Goal: Task Accomplishment & Management: Manage account settings

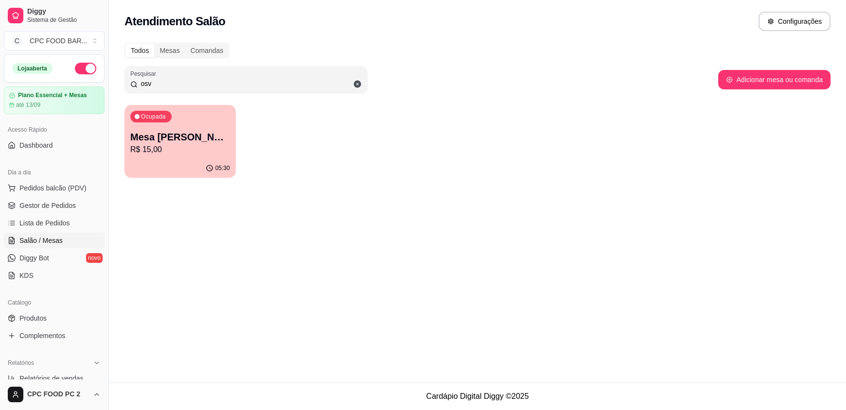
drag, startPoint x: 160, startPoint y: 84, endPoint x: 121, endPoint y: 83, distance: 38.9
click at [121, 83] on div "Todos Mesas Comandas Pesquisar osv Adicionar mesa ou comanda Ocupada Mesa [PERS…" at bounding box center [477, 113] width 737 height 153
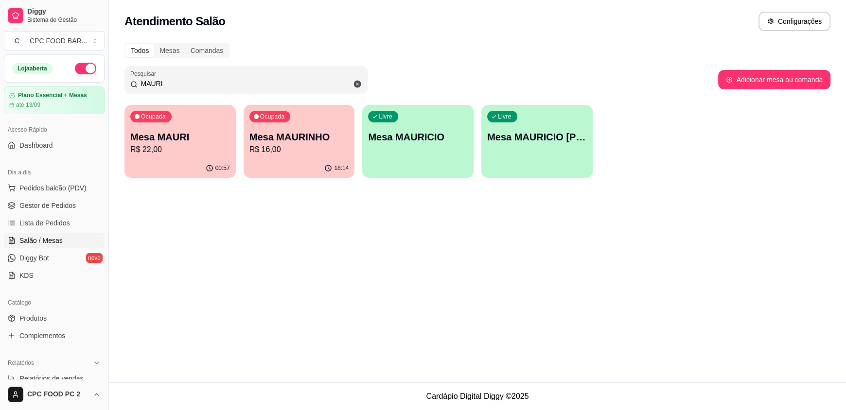
type input "MAURI"
click at [292, 129] on div "Ocupada Mesa MAURINHO R$ 16,00" at bounding box center [298, 132] width 111 height 54
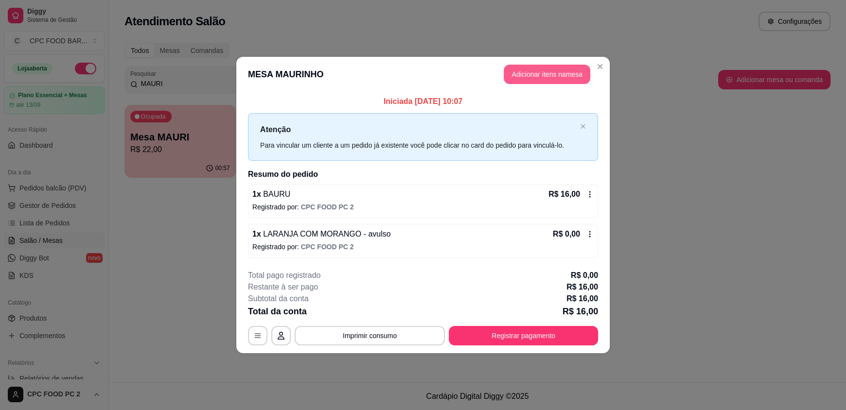
click at [531, 79] on button "Adicionar itens na mesa" at bounding box center [546, 74] width 86 height 19
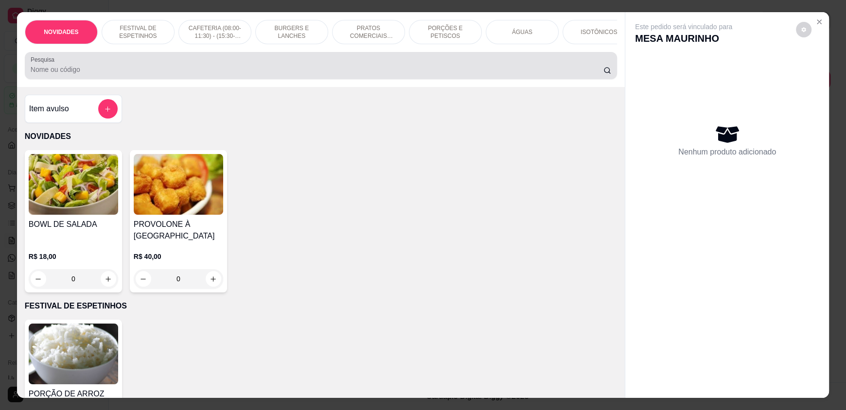
click at [303, 74] on input "Pesquisa" at bounding box center [317, 70] width 573 height 10
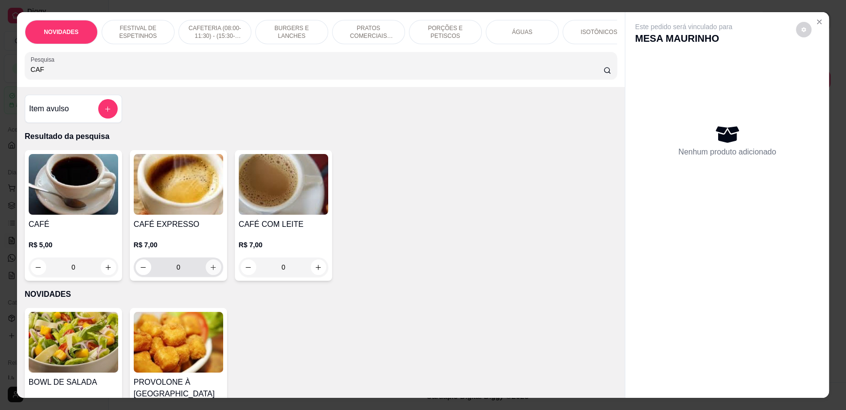
type input "CAF"
click at [209, 271] on icon "increase-product-quantity" at bounding box center [212, 267] width 7 height 7
type input "1"
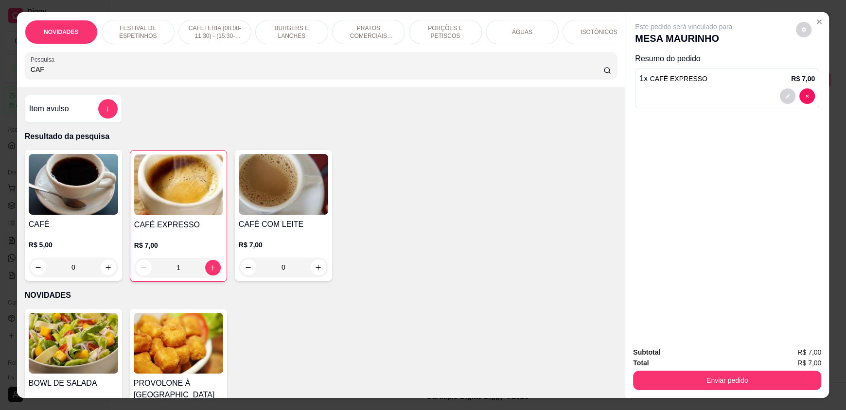
drag, startPoint x: 102, startPoint y: 78, endPoint x: 0, endPoint y: 82, distance: 101.6
click at [0, 82] on div "NOVIDADES FESTIVAL DE ESPETINHOS CAFETERIA (08:00-11:30) - (15:30-18:00) BURGER…" at bounding box center [423, 205] width 846 height 410
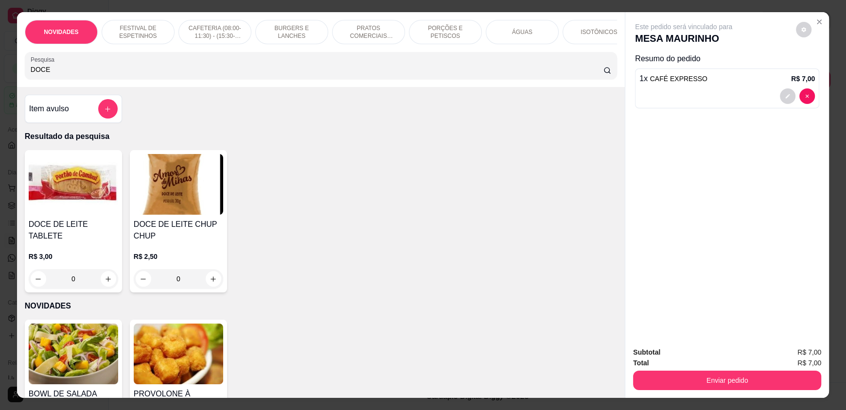
type input "DOCE"
click at [107, 272] on button "increase-product-quantity" at bounding box center [108, 279] width 15 height 15
type input "1"
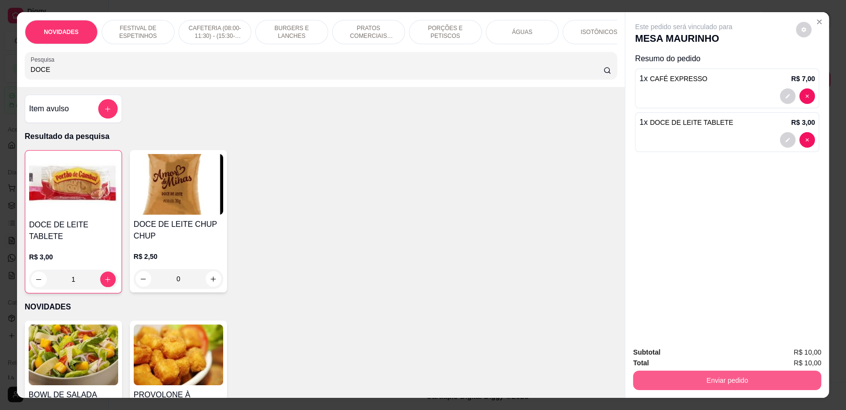
click at [725, 375] on button "Enviar pedido" at bounding box center [727, 380] width 188 height 19
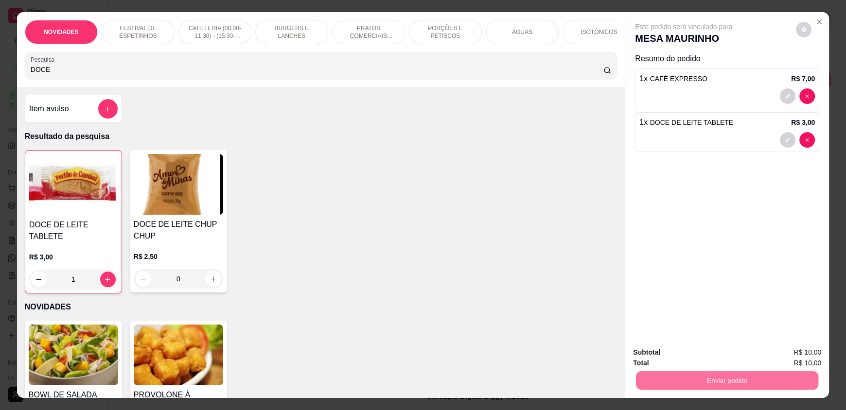
click at [717, 357] on button "Não registrar e enviar pedido" at bounding box center [694, 356] width 101 height 18
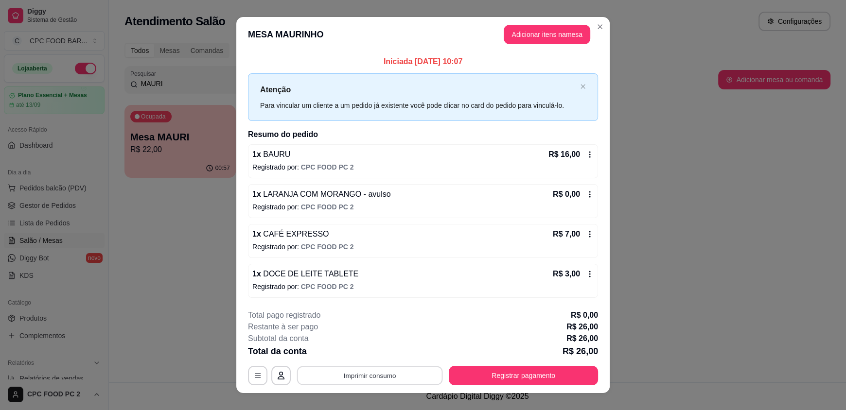
click at [390, 373] on button "Imprimir consumo" at bounding box center [370, 375] width 146 height 19
click at [630, 149] on div "**********" at bounding box center [423, 205] width 846 height 410
click at [589, 191] on icon at bounding box center [589, 194] width 1 height 6
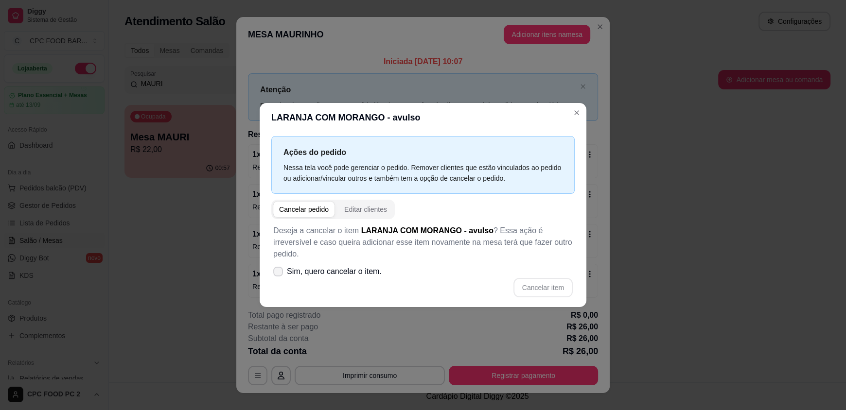
click at [351, 270] on span "Sim, quero cancelar o item." at bounding box center [334, 272] width 95 height 12
click at [279, 274] on input "Sim, quero cancelar o item." at bounding box center [276, 277] width 6 height 6
checkbox input "true"
click at [532, 279] on button "Cancelar item" at bounding box center [542, 287] width 59 height 19
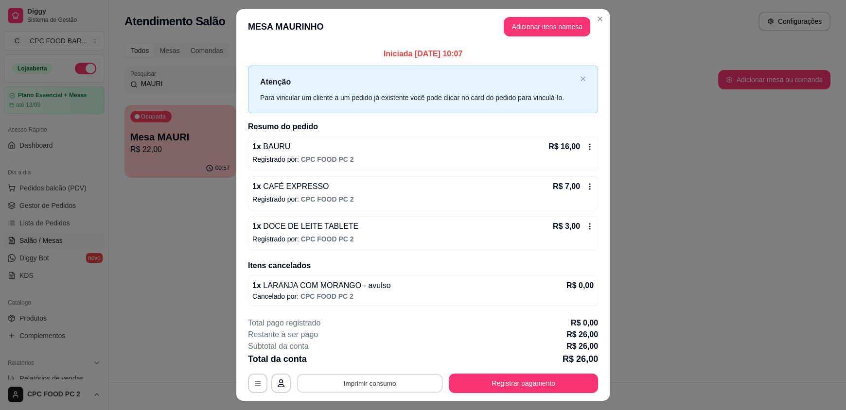
click at [354, 384] on button "Imprimir consumo" at bounding box center [370, 383] width 146 height 19
click at [376, 363] on button "IMPRESSORA" at bounding box center [369, 360] width 68 height 15
